Goal: Task Accomplishment & Management: Manage account settings

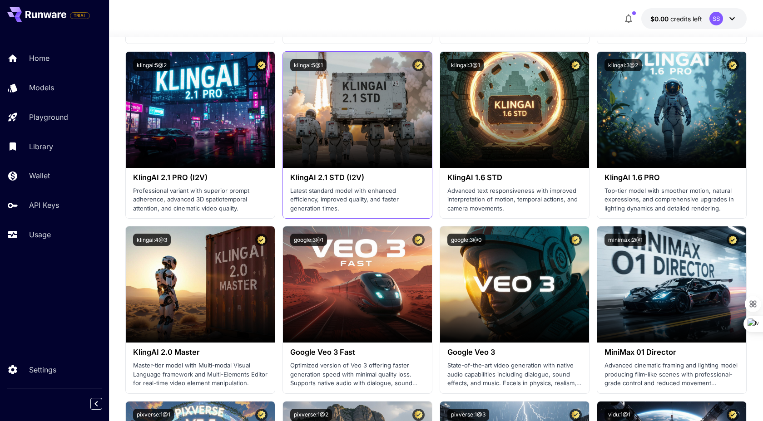
scroll to position [503, 0]
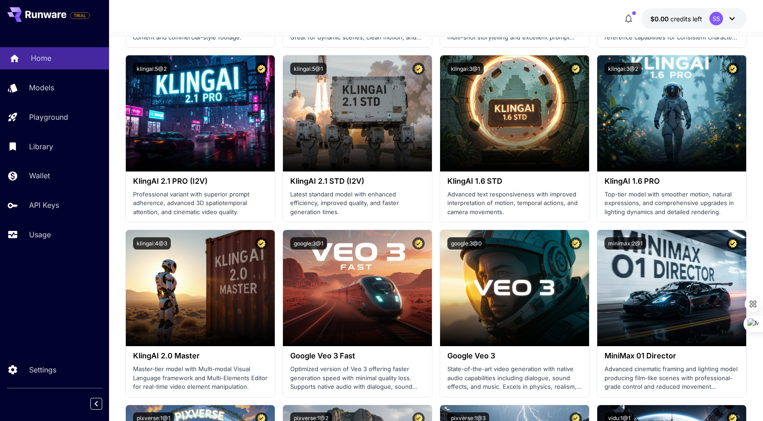
click at [39, 61] on p "Home" at bounding box center [41, 58] width 20 height 11
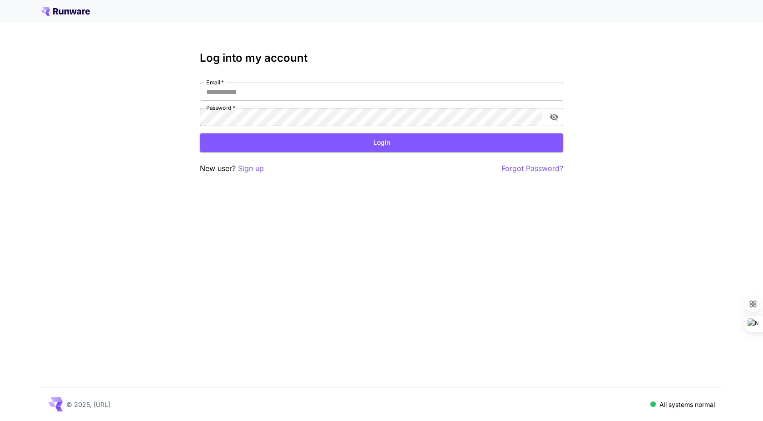
type input "**********"
click at [243, 144] on button "Login" at bounding box center [381, 142] width 363 height 19
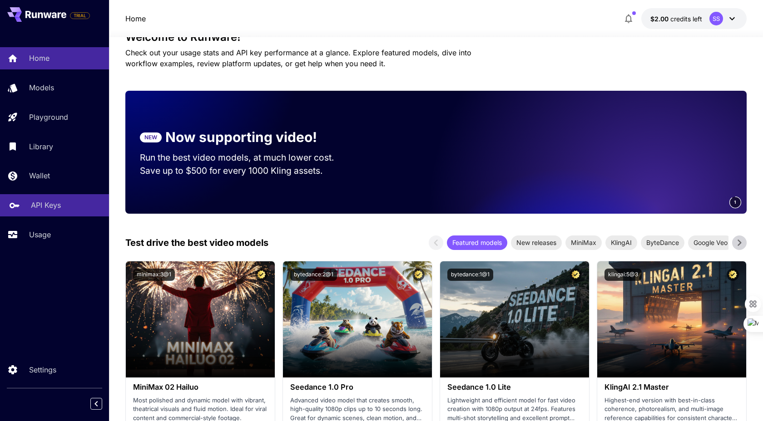
scroll to position [72, 0]
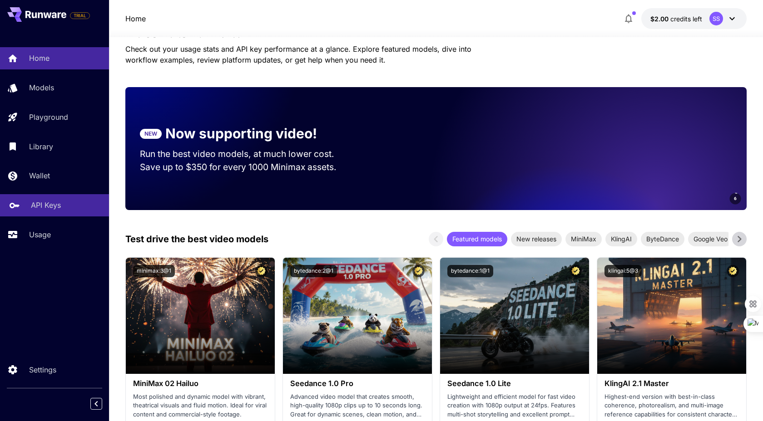
click at [35, 205] on p "API Keys" at bounding box center [46, 205] width 30 height 11
